Goal: Check status: Check status

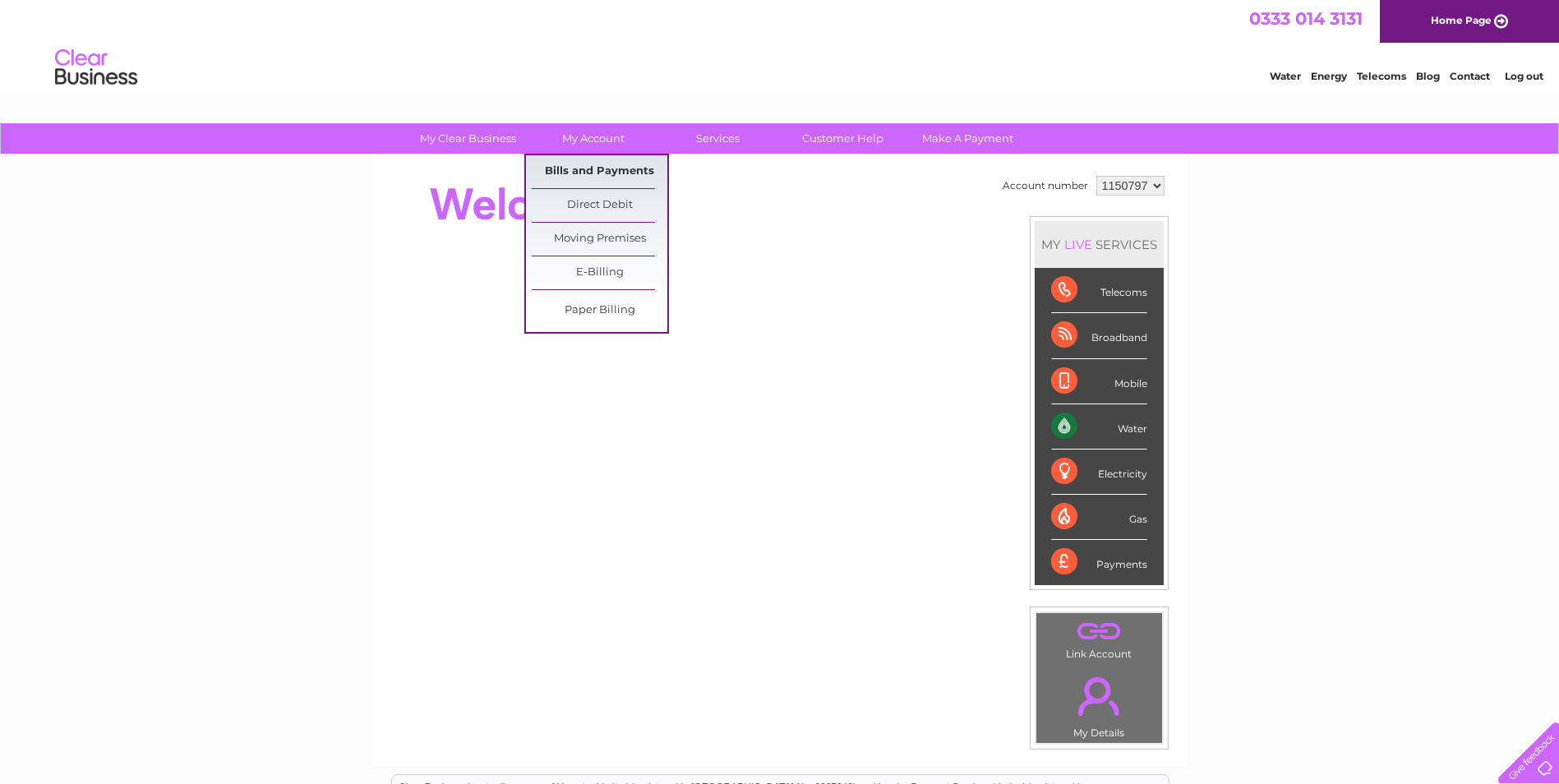
click at [598, 170] on link "Bills and Payments" at bounding box center [599, 171] width 135 height 32
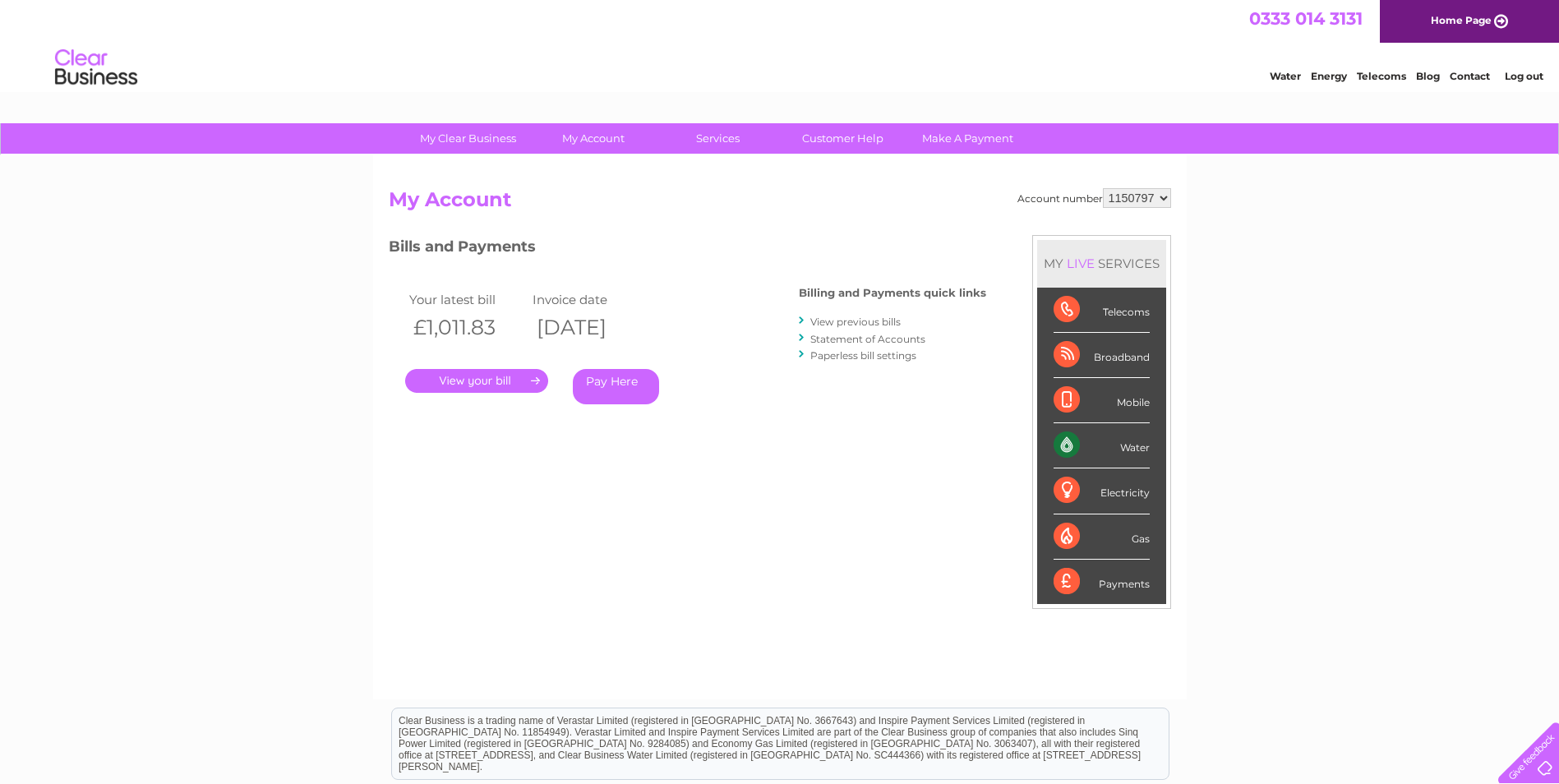
click at [845, 322] on link "View previous bills" at bounding box center [855, 321] width 91 height 12
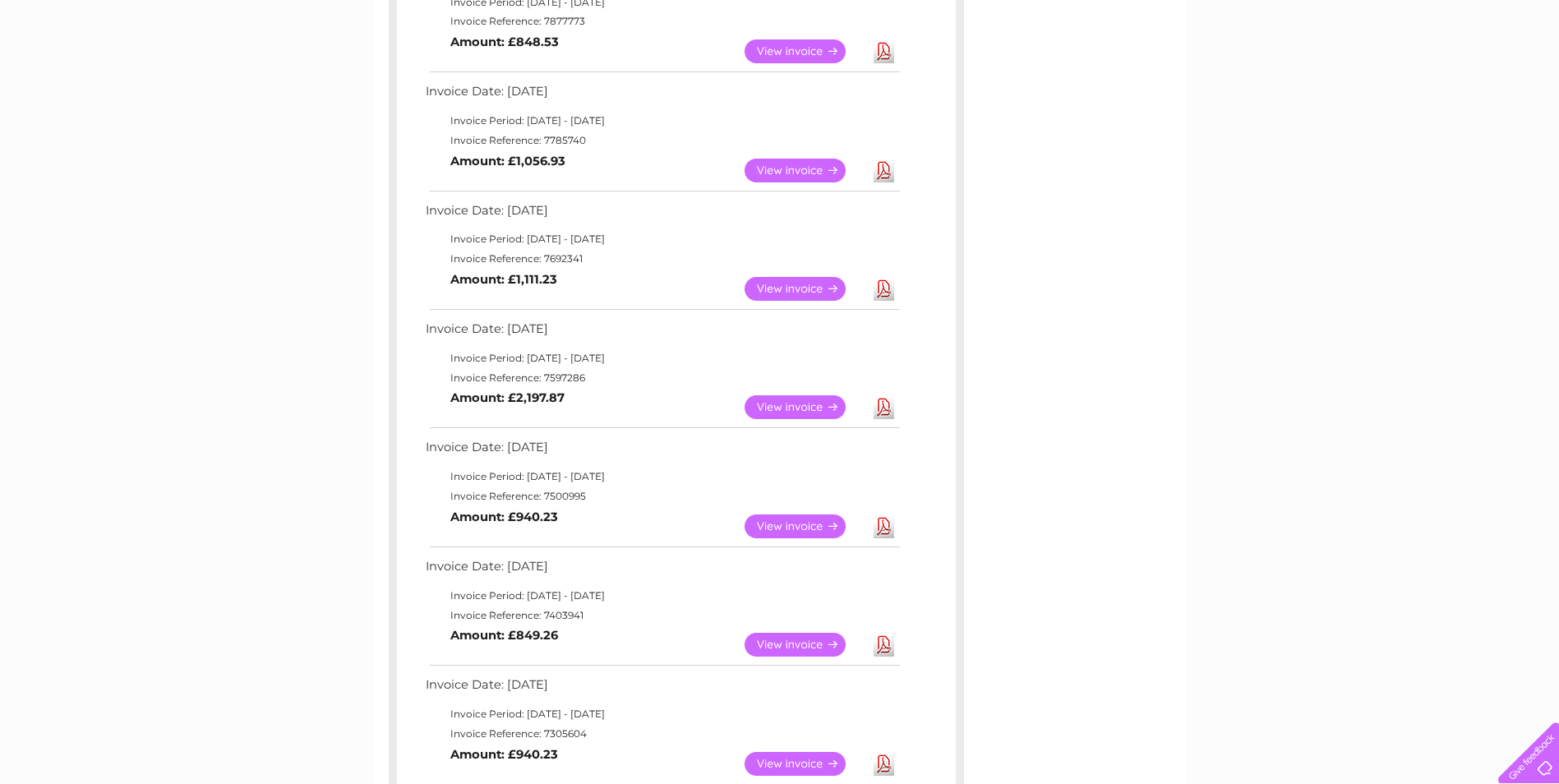
scroll to position [492, 0]
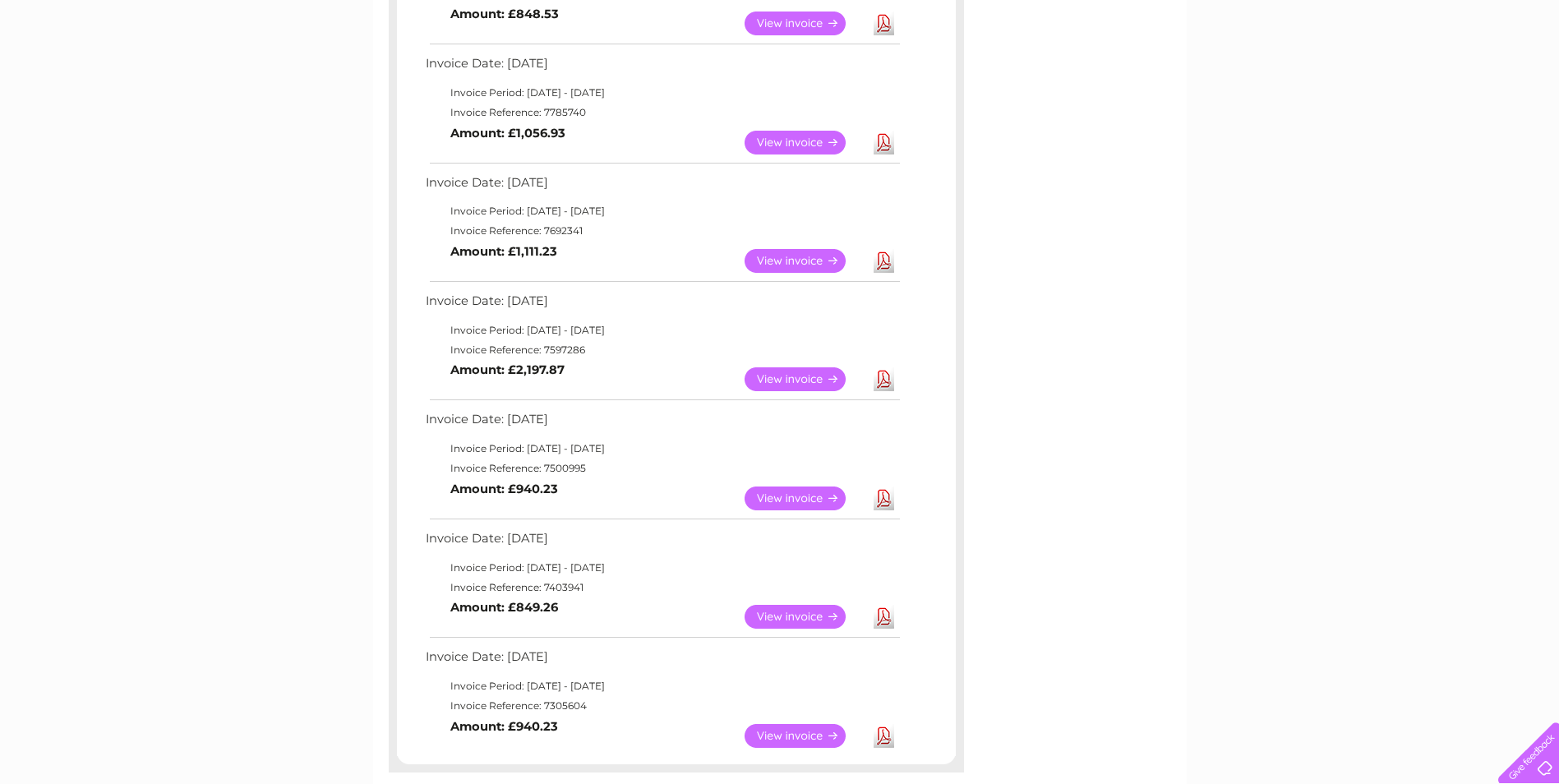
click at [783, 379] on link "View" at bounding box center [804, 380] width 120 height 24
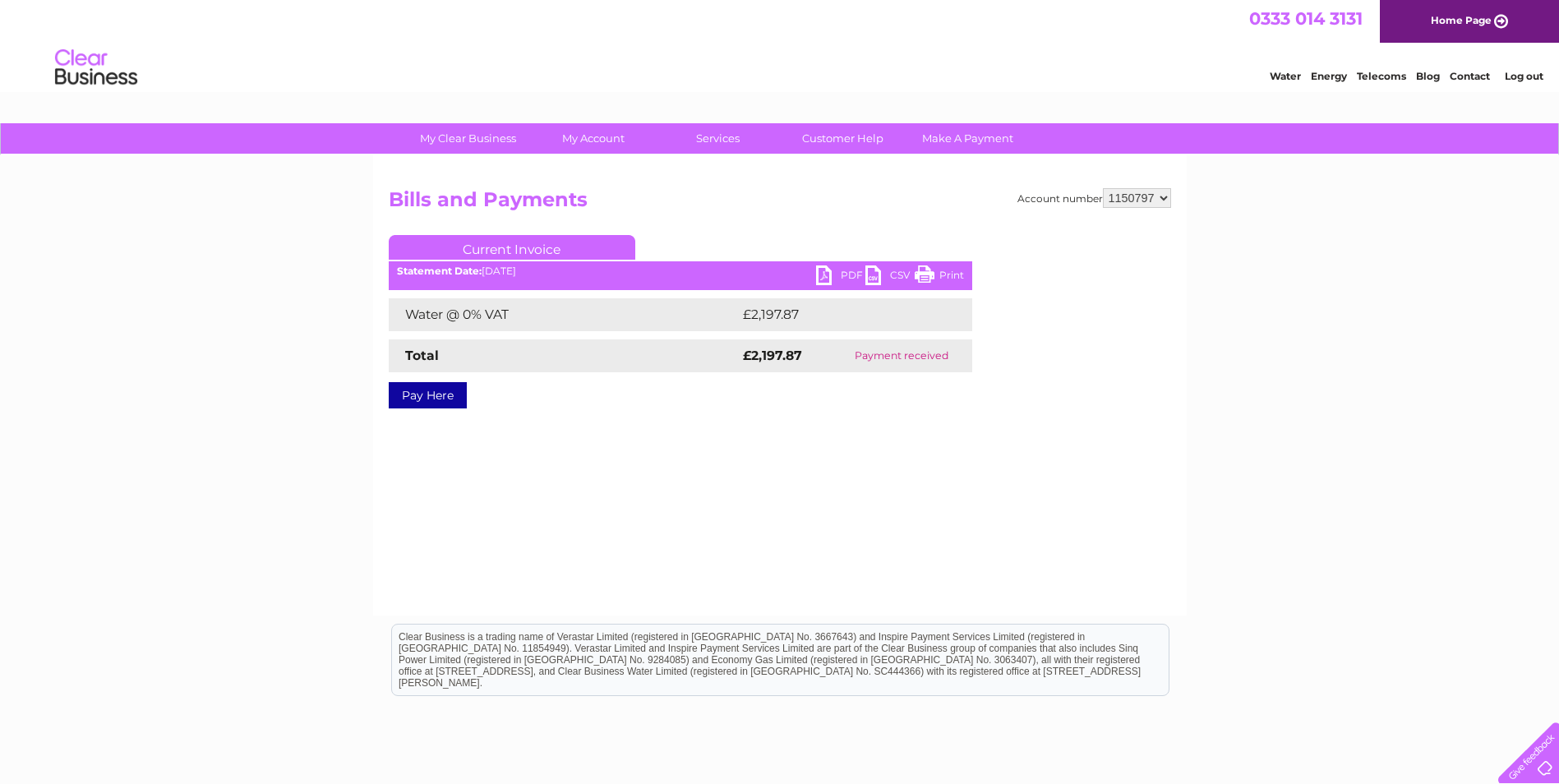
click at [817, 274] on link "PDF" at bounding box center [840, 278] width 49 height 24
click at [846, 273] on link "PDF" at bounding box center [840, 278] width 49 height 24
click at [822, 273] on link "PDF" at bounding box center [840, 278] width 49 height 24
